Goal: Navigation & Orientation: Find specific page/section

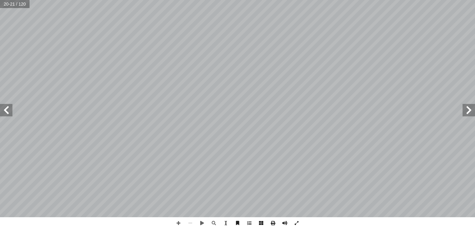
click at [5, 113] on span at bounding box center [6, 110] width 12 height 12
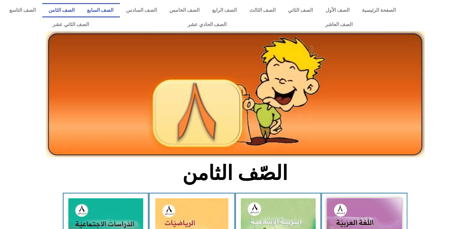
click at [112, 11] on link "الصف السابع" at bounding box center [100, 10] width 39 height 14
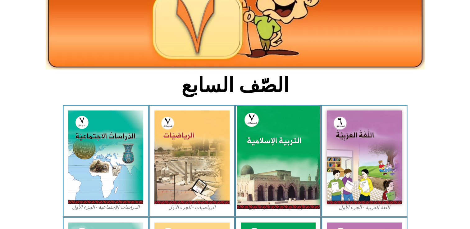
scroll to position [155, 0]
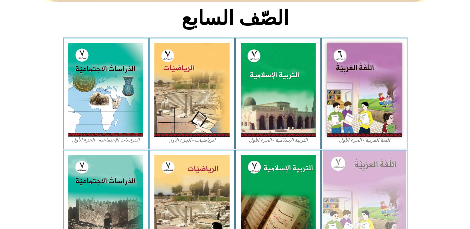
click at [364, 163] on img at bounding box center [364, 201] width 83 height 103
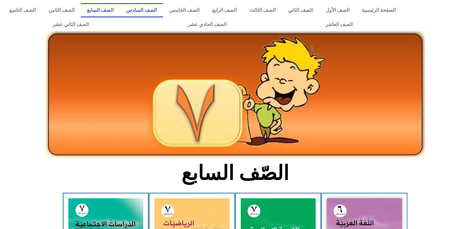
click at [163, 9] on link "الصف السادس" at bounding box center [141, 10] width 43 height 14
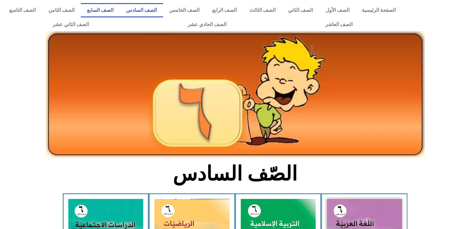
click at [120, 11] on link "الصف السابع" at bounding box center [100, 10] width 39 height 14
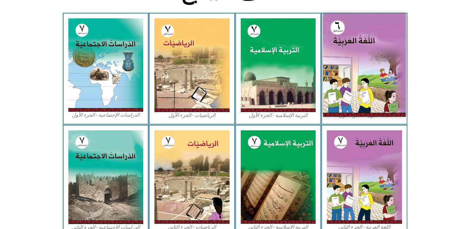
scroll to position [186, 0]
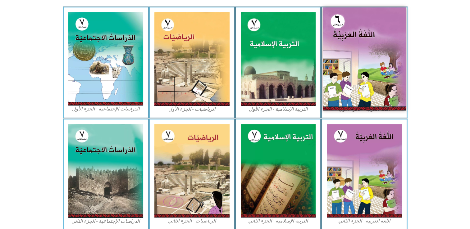
click at [357, 93] on img at bounding box center [364, 58] width 83 height 103
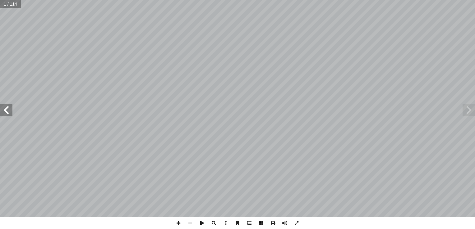
click at [5, 114] on span at bounding box center [6, 110] width 12 height 12
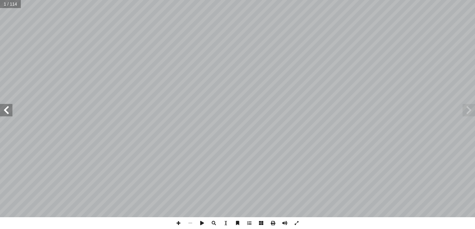
click at [5, 114] on span at bounding box center [6, 110] width 12 height 12
click at [2, 111] on span at bounding box center [6, 110] width 12 height 12
